Goal: Task Accomplishment & Management: Use online tool/utility

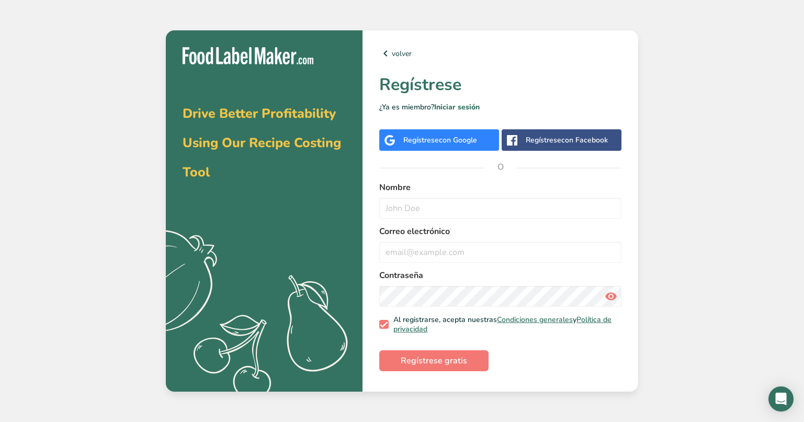
click at [466, 141] on span "con Google" at bounding box center [458, 140] width 38 height 10
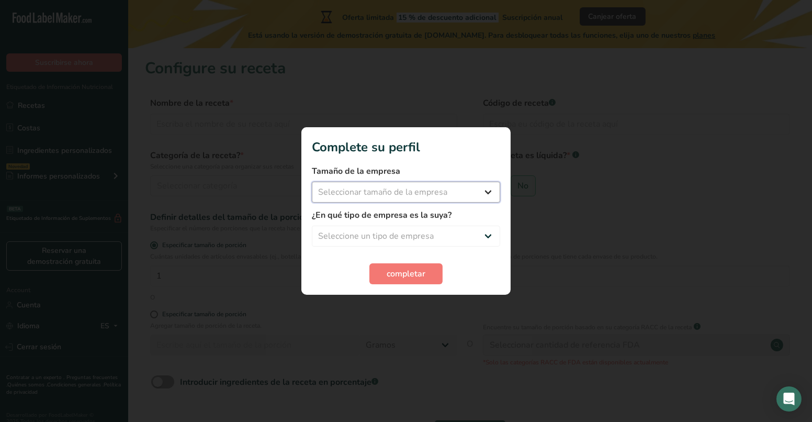
click at [451, 192] on select "Seleccionar tamaño de la empresa Menos de 10 empleados De 10 a 50 empleados De …" at bounding box center [406, 191] width 188 height 21
select select "1"
click at [312, 181] on select "Seleccionar tamaño de la empresa Menos de 10 empleados De 10 a 50 empleados De …" at bounding box center [406, 191] width 188 height 21
click at [446, 227] on select "Seleccione un tipo de empresa Fabricante de alimentos envasados Restaurante y c…" at bounding box center [406, 235] width 188 height 21
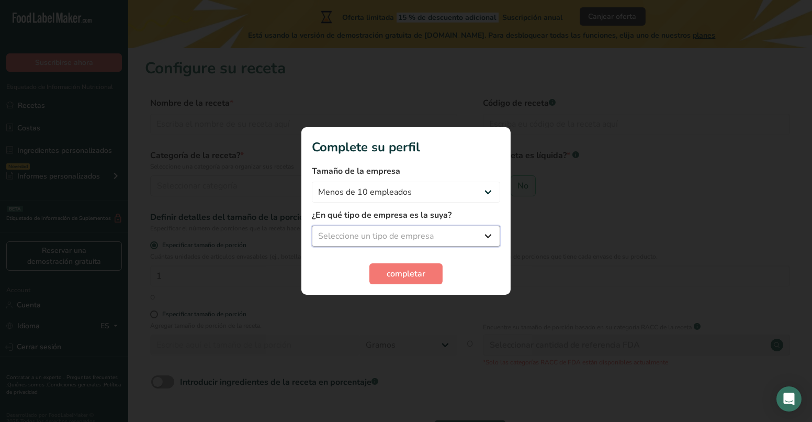
click at [445, 229] on select "Seleccione un tipo de empresa Fabricante de alimentos envasados Restaurante y c…" at bounding box center [406, 235] width 188 height 21
select select "3"
click at [312, 225] on select "Seleccione un tipo de empresa Fabricante de alimentos envasados Restaurante y c…" at bounding box center [406, 235] width 188 height 21
click at [419, 274] on span "completar" at bounding box center [405, 273] width 39 height 13
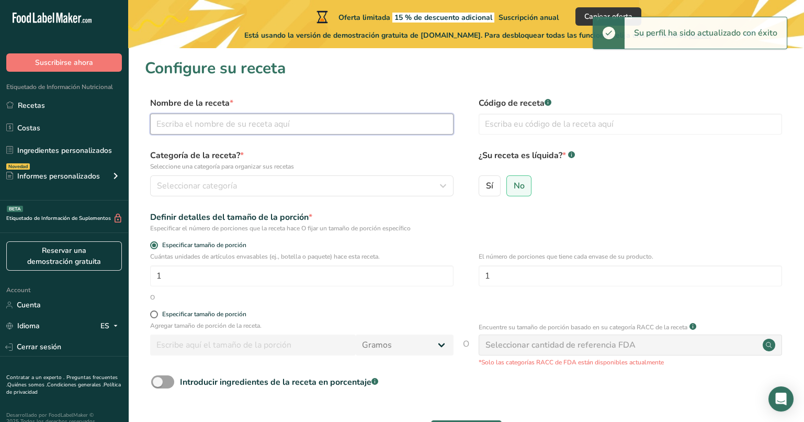
click at [355, 131] on input "text" at bounding box center [301, 123] width 303 height 21
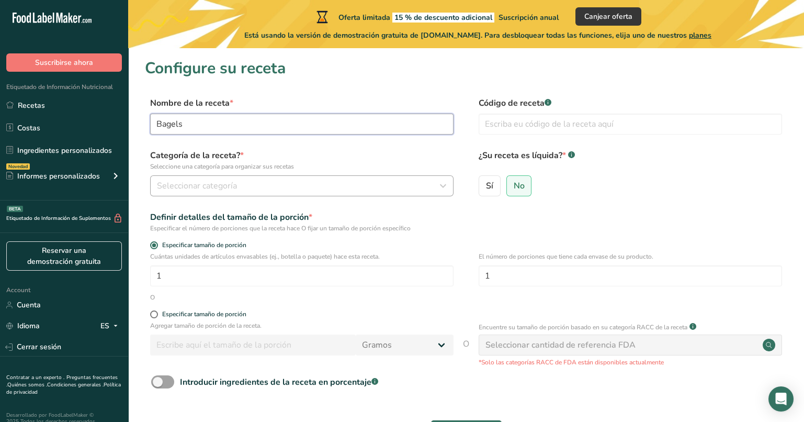
type input "Bagels"
click at [345, 184] on div "Seleccionar categoría" at bounding box center [298, 185] width 283 height 13
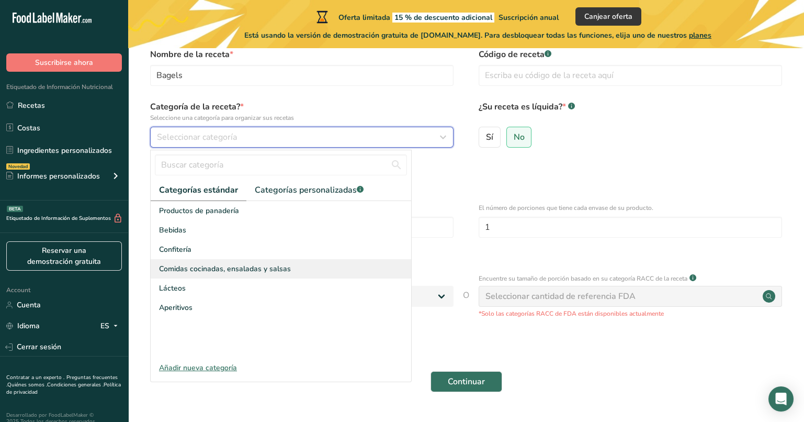
scroll to position [48, 0]
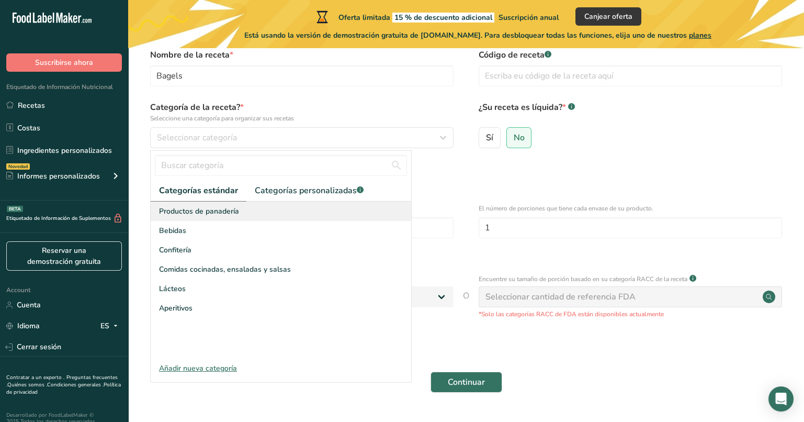
click at [261, 215] on div "Productos de panadería" at bounding box center [281, 210] width 260 height 19
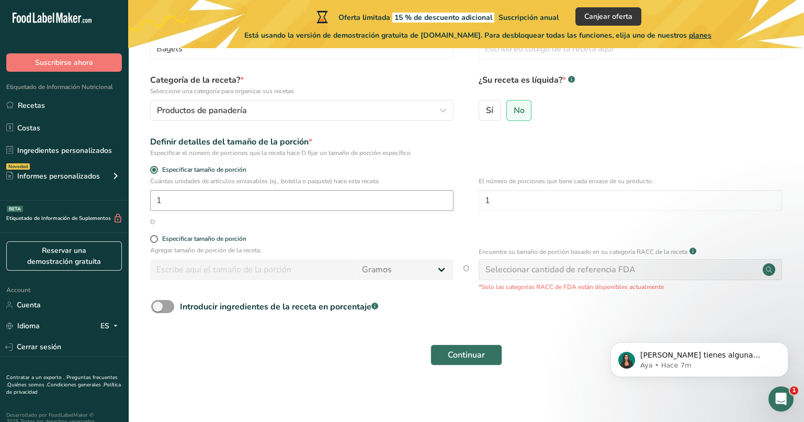
scroll to position [0, 0]
click at [570, 200] on input "1" at bounding box center [630, 200] width 303 height 21
type input "6"
click at [354, 203] on input "1" at bounding box center [301, 200] width 303 height 21
drag, startPoint x: 354, startPoint y: 203, endPoint x: 172, endPoint y: 198, distance: 182.1
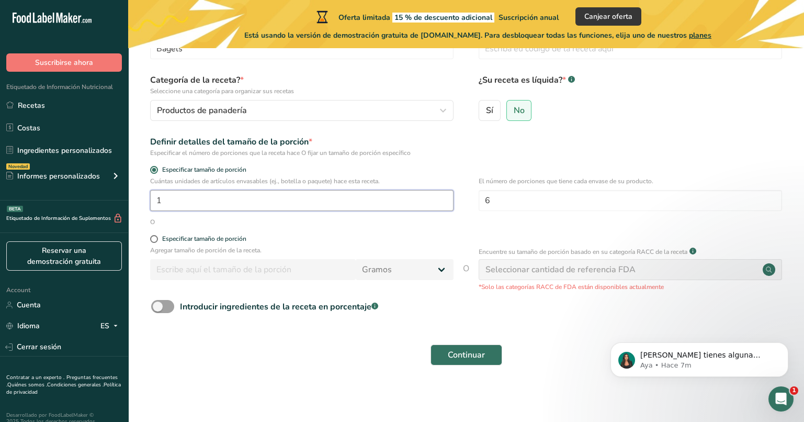
click at [172, 198] on input "1" at bounding box center [301, 200] width 303 height 21
drag, startPoint x: 179, startPoint y: 202, endPoint x: 127, endPoint y: 199, distance: 52.4
click at [127, 199] on div ".a-20{fill:#fff;} Suscribirse ahora Etiquetado de Información Nutricional Recet…" at bounding box center [402, 173] width 804 height 497
type input "6"
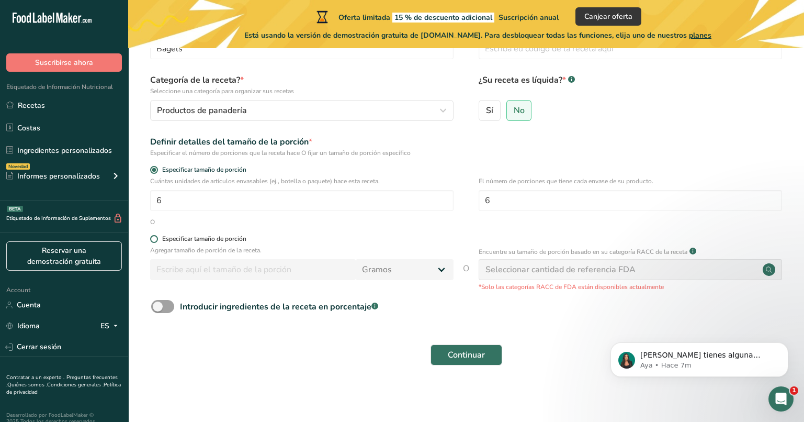
click at [156, 242] on span at bounding box center [154, 239] width 8 height 8
click at [156, 242] on input "Especificar tamaño de porción" at bounding box center [153, 238] width 7 height 7
radio input "true"
radio input "false"
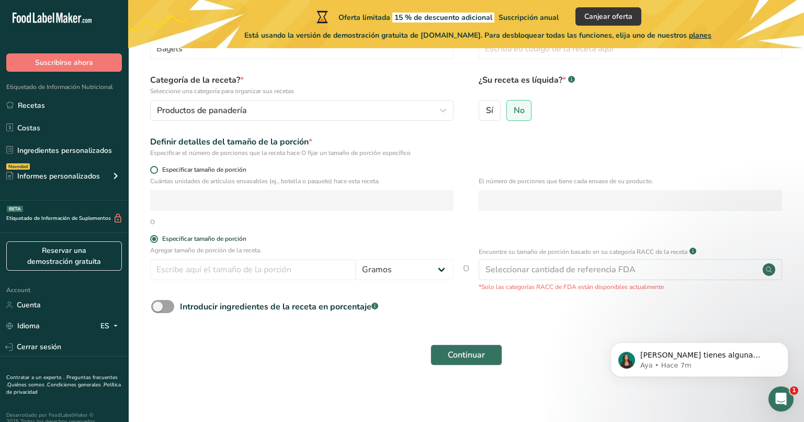
click at [156, 169] on span at bounding box center [154, 170] width 8 height 8
click at [156, 169] on input "Especificar tamaño de porción" at bounding box center [153, 169] width 7 height 7
radio input "true"
radio input "false"
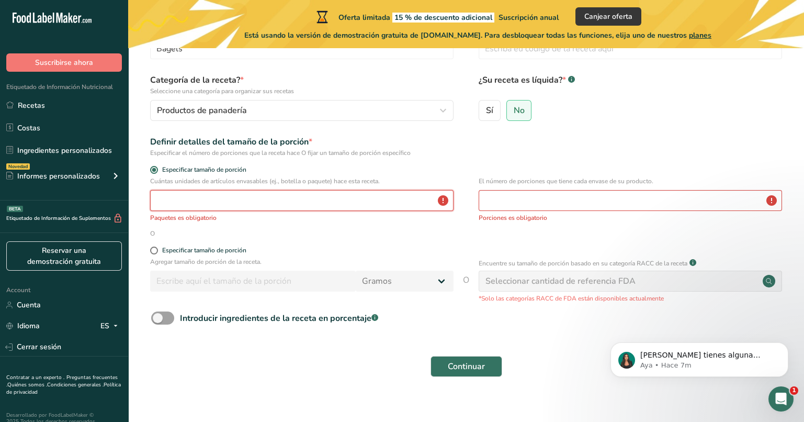
drag, startPoint x: 188, startPoint y: 207, endPoint x: 251, endPoint y: 205, distance: 62.8
click at [251, 205] on input "number" at bounding box center [301, 200] width 303 height 21
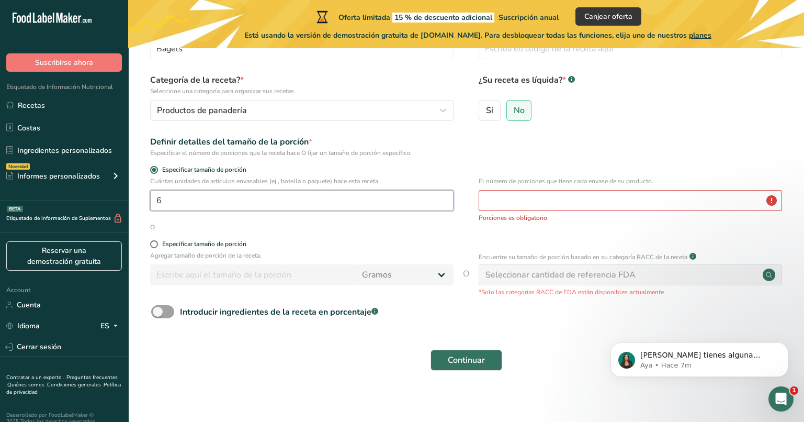
type input "6"
click at [566, 199] on input "number" at bounding box center [630, 200] width 303 height 21
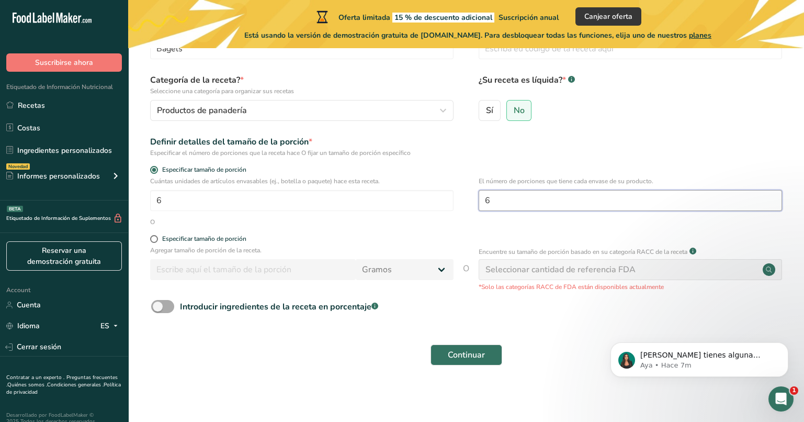
type input "6"
click at [167, 305] on span at bounding box center [162, 306] width 23 height 13
click at [158, 305] on input "Introducir ingredientes de la receta en porcentaje .a-a{fill:#347362;}.b-a{fill…" at bounding box center [154, 306] width 7 height 7
checkbox input "true"
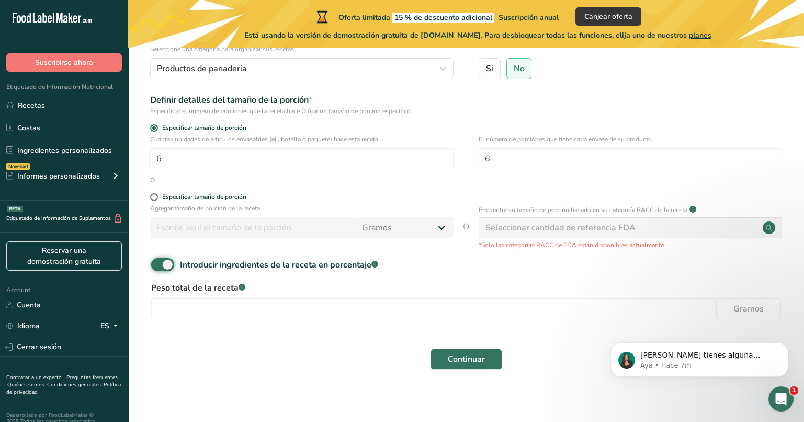
scroll to position [121, 0]
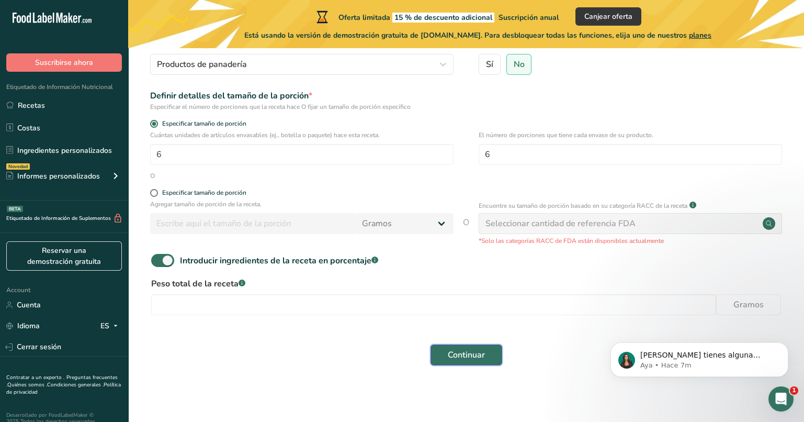
click at [479, 346] on button "Continuar" at bounding box center [466, 354] width 72 height 21
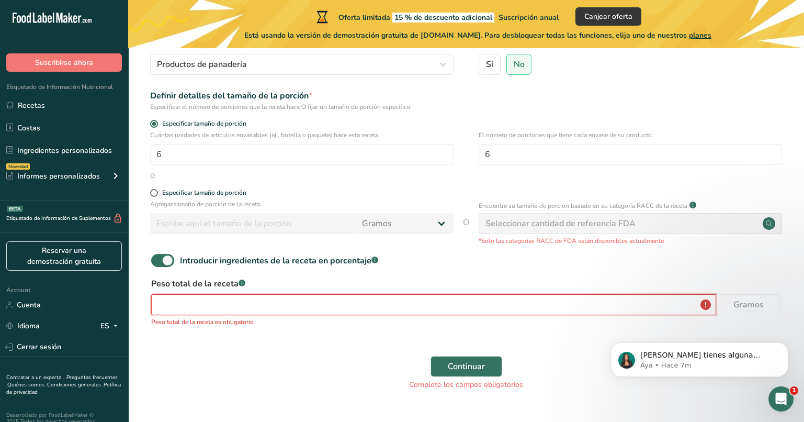
click at [389, 297] on input "number" at bounding box center [433, 304] width 565 height 21
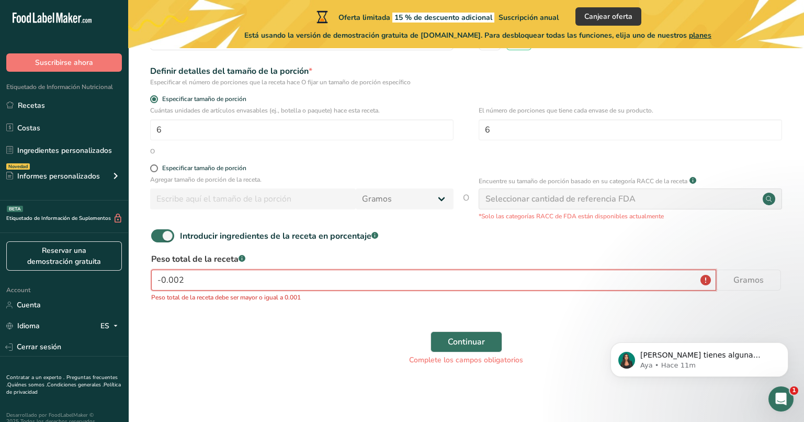
type input "-0.002"
